Goal: Task Accomplishment & Management: Manage account settings

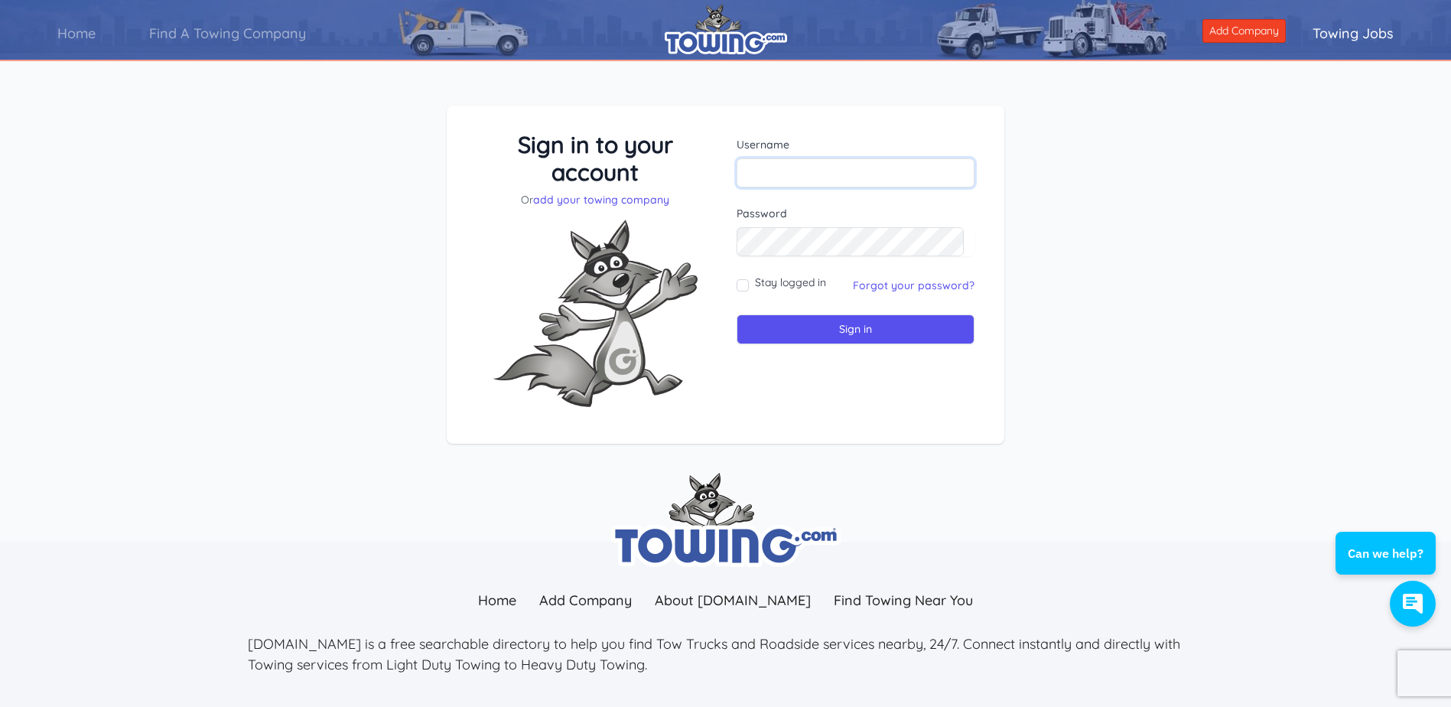
click at [770, 171] on input "text" at bounding box center [856, 172] width 238 height 29
type input "P"
type input "[EMAIL_ADDRESS][DOMAIN_NAME]"
click at [846, 328] on input "Sign in" at bounding box center [856, 329] width 238 height 30
